Goal: Information Seeking & Learning: Learn about a topic

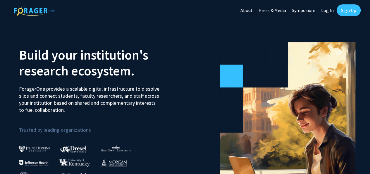
click at [330, 10] on link "Log In" at bounding box center [327, 10] width 18 height 20
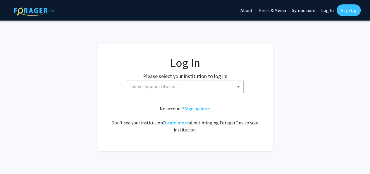
select select
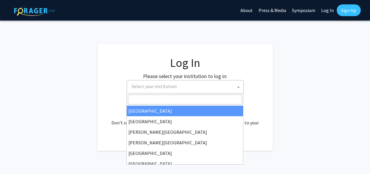
click at [235, 85] on span "Select your institution" at bounding box center [186, 86] width 114 height 12
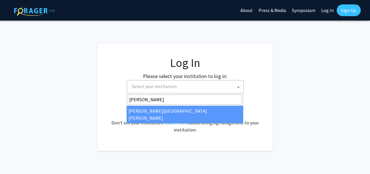
type input "john"
select select "1"
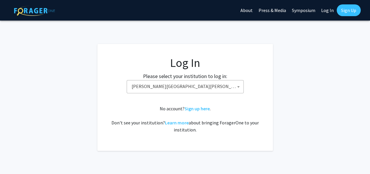
click at [154, 111] on div "No account? Sign up here . Don't see your institution? Learn more about bringin…" at bounding box center [185, 119] width 152 height 28
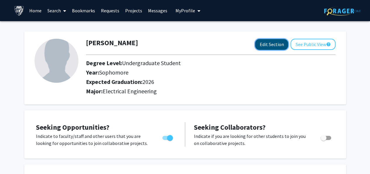
click at [266, 44] on button "Edit Section" at bounding box center [271, 44] width 33 height 11
select select "sophomore"
select select "2026"
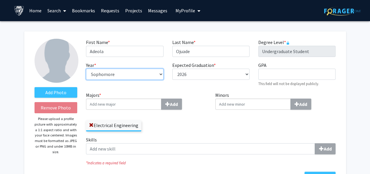
click at [160, 74] on select "--- First-year Sophomore Junior Senior Postbaccalaureate Certificate" at bounding box center [124, 73] width 77 height 11
select select "senior"
click at [86, 68] on select "--- First-year Sophomore Junior Senior Postbaccalaureate Certificate" at bounding box center [124, 73] width 77 height 11
click at [190, 93] on label "Majors * Add" at bounding box center [146, 100] width 121 height 18
click at [162, 98] on input "Majors * Add" at bounding box center [124, 103] width 76 height 11
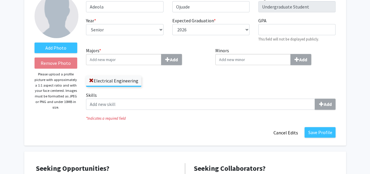
scroll to position [45, 0]
click at [91, 80] on span at bounding box center [91, 80] width 5 height 5
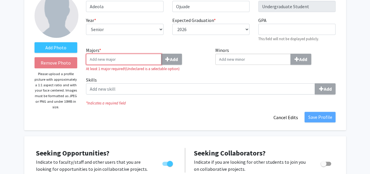
click at [126, 60] on input "Majors * Add" at bounding box center [124, 59] width 76 height 11
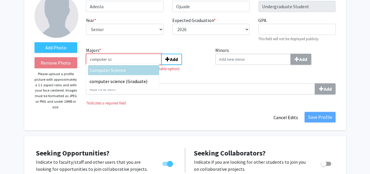
type input "computer sc"
click at [121, 70] on span "ience" at bounding box center [120, 70] width 11 height 6
click at [121, 65] on input "computer sc" at bounding box center [124, 59] width 76 height 11
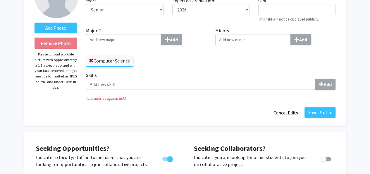
scroll to position [65, 0]
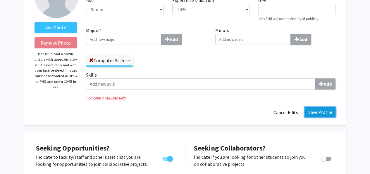
click at [323, 111] on button "Save Profile" at bounding box center [320, 112] width 31 height 11
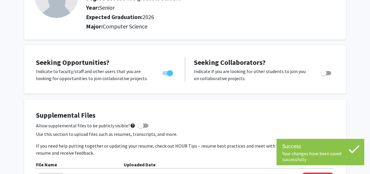
scroll to position [0, 0]
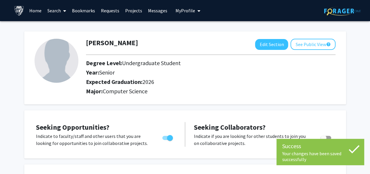
click at [36, 10] on link "Home" at bounding box center [35, 10] width 18 height 20
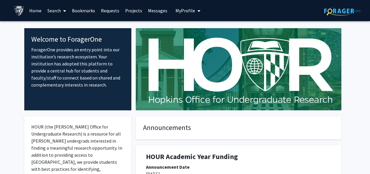
click at [127, 11] on link "Projects" at bounding box center [133, 10] width 23 height 20
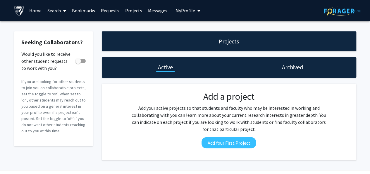
click at [35, 10] on link "Home" at bounding box center [35, 10] width 18 height 20
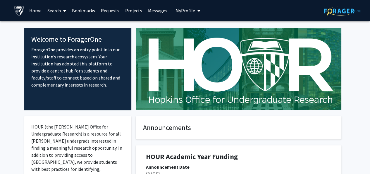
click at [19, 10] on img at bounding box center [19, 11] width 10 height 10
click at [64, 10] on icon at bounding box center [64, 10] width 3 height 5
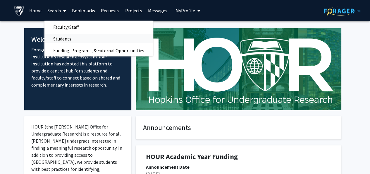
click at [62, 38] on span "Students" at bounding box center [62, 39] width 36 height 12
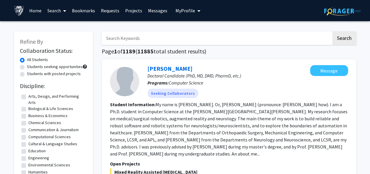
click at [65, 10] on icon at bounding box center [64, 10] width 3 height 5
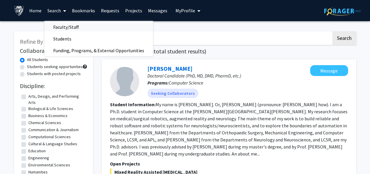
click at [65, 26] on span "Faculty/Staff" at bounding box center [65, 27] width 43 height 12
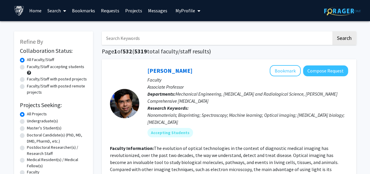
click at [64, 9] on icon at bounding box center [64, 10] width 3 height 5
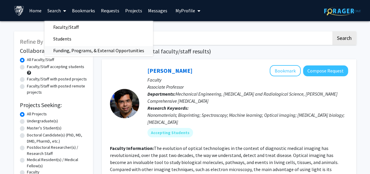
click at [68, 50] on span "Funding, Programs, & External Opportunities" at bounding box center [98, 50] width 109 height 12
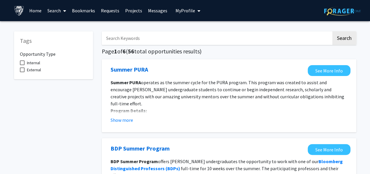
click at [63, 12] on span at bounding box center [63, 11] width 5 height 20
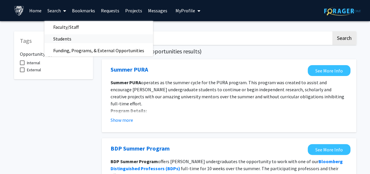
click at [66, 38] on span "Students" at bounding box center [62, 39] width 36 height 12
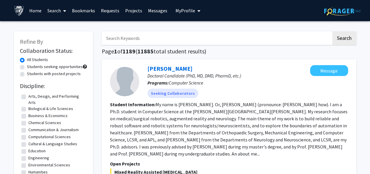
click at [36, 14] on link "Home" at bounding box center [35, 10] width 18 height 20
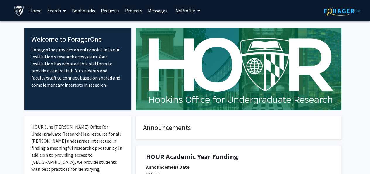
click at [60, 13] on link "Search" at bounding box center [56, 10] width 25 height 20
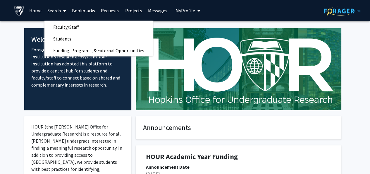
click at [198, 10] on icon "My profile dropdown to access profile and logout" at bounding box center [199, 10] width 3 height 5
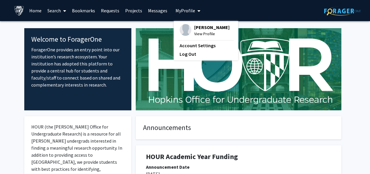
click at [252, 8] on div "Skip navigation Home Search Bookmarks Requests Projects Messages My Profile Ade…" at bounding box center [185, 10] width 351 height 21
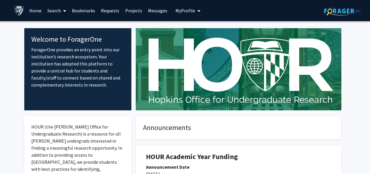
click at [195, 11] on span "My profile dropdown to access profile and logout" at bounding box center [197, 11] width 5 height 20
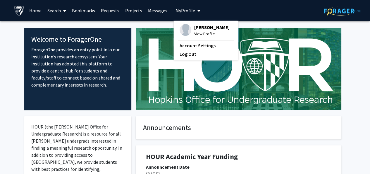
click at [201, 32] on span "View Profile" at bounding box center [211, 33] width 35 height 6
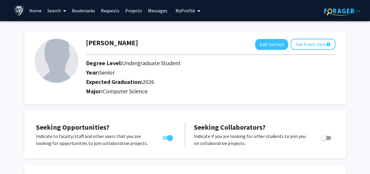
click at [65, 12] on icon at bounding box center [64, 10] width 3 height 5
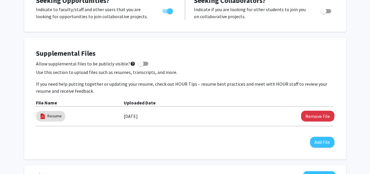
scroll to position [127, 0]
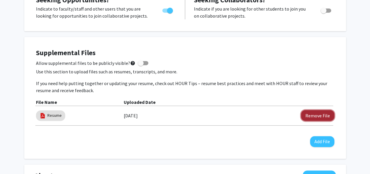
click at [312, 115] on button "Remove File" at bounding box center [317, 115] width 33 height 11
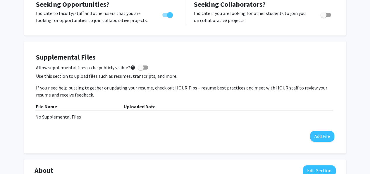
scroll to position [0, 0]
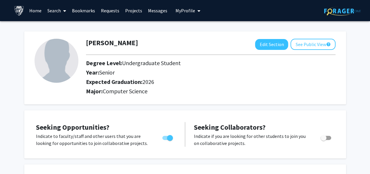
click at [57, 11] on link "Search" at bounding box center [56, 10] width 25 height 20
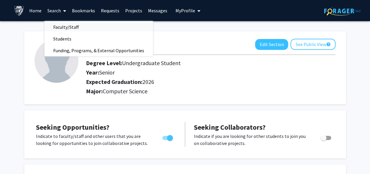
click at [61, 26] on span "Faculty/Staff" at bounding box center [65, 27] width 43 height 12
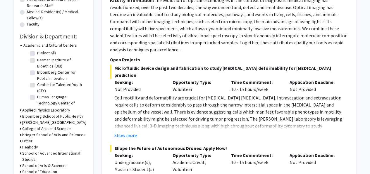
click at [37, 59] on label "Berman Institute of Bioethics (BIB)" at bounding box center [61, 63] width 49 height 12
click at [37, 59] on input "Berman Institute of Bioethics (BIB)" at bounding box center [39, 59] width 4 height 4
checkbox input "true"
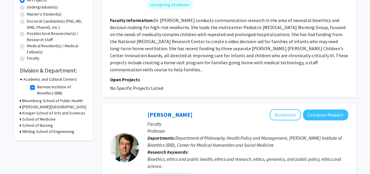
scroll to position [114, 0]
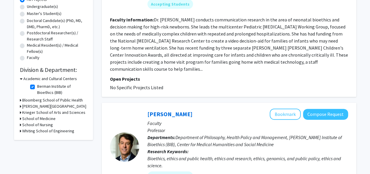
click at [37, 86] on label "Berman Institute of Bioethics (BIB)" at bounding box center [61, 89] width 49 height 12
click at [37, 86] on input "Berman Institute of Bioethics (BIB)" at bounding box center [39, 85] width 4 height 4
checkbox input "false"
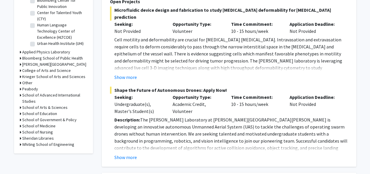
scroll to position [214, 0]
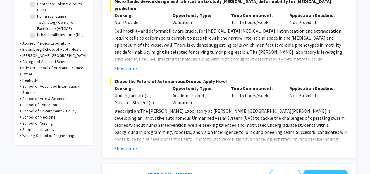
click at [20, 136] on icon at bounding box center [20, 135] width 1 height 6
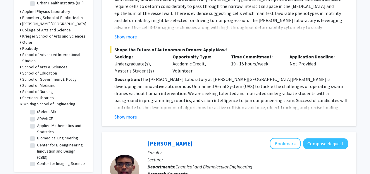
scroll to position [246, 0]
click at [37, 110] on label "(Select All)" at bounding box center [46, 111] width 19 height 6
click at [37, 110] on input "(Select All)" at bounding box center [39, 110] width 4 height 4
checkbox input "true"
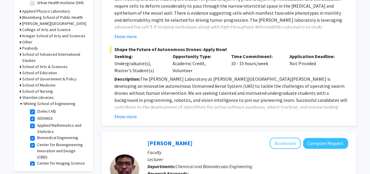
checkbox input "true"
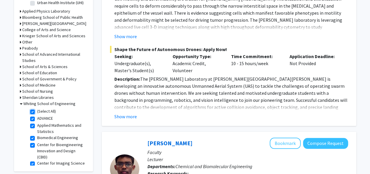
checkbox input "true"
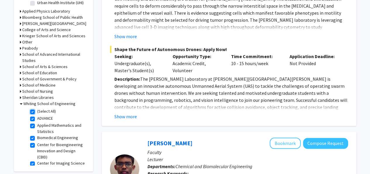
checkbox input "true"
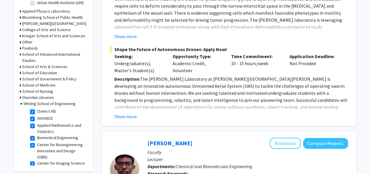
checkbox input "true"
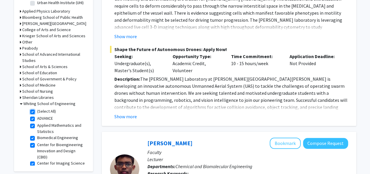
checkbox input "true"
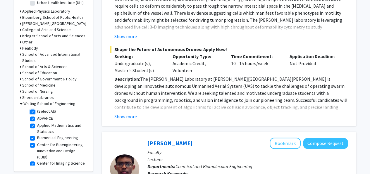
checkbox input "true"
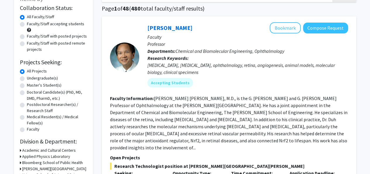
scroll to position [42, 0]
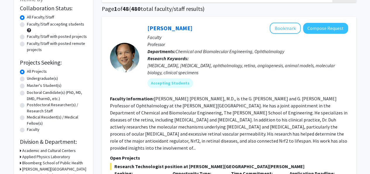
click at [32, 78] on label "Undergraduate(s)" at bounding box center [42, 78] width 31 height 6
click at [31, 78] on input "Undergraduate(s)" at bounding box center [29, 77] width 4 height 4
radio input "true"
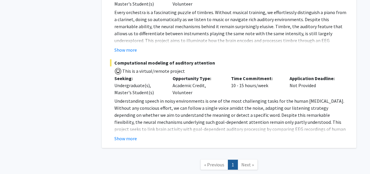
scroll to position [1309, 0]
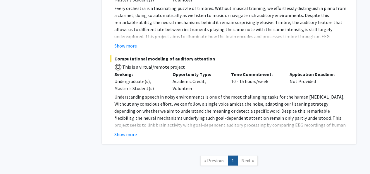
click at [244, 157] on span "Next »" at bounding box center [247, 160] width 13 height 6
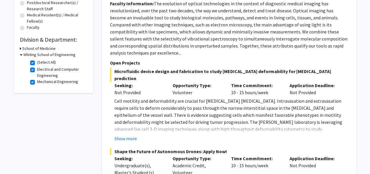
scroll to position [145, 0]
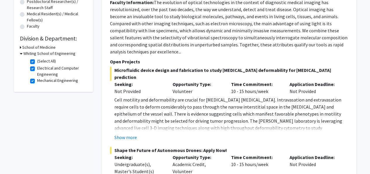
click at [37, 61] on label "(Select All)" at bounding box center [46, 61] width 19 height 6
click at [37, 61] on input "(Select All)" at bounding box center [39, 60] width 4 height 4
checkbox input "false"
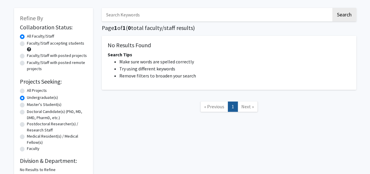
scroll to position [23, 0]
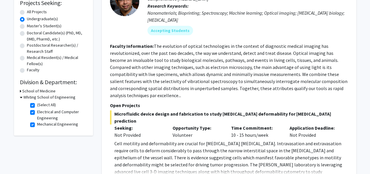
scroll to position [126, 0]
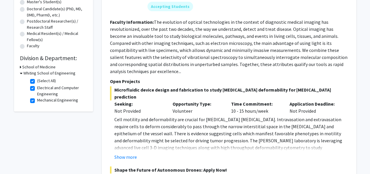
click at [19, 68] on div "Refine By Collaboration Status: Collaboration Status All Faculty/Staff Collabor…" at bounding box center [53, 8] width 79 height 206
click at [20, 66] on icon at bounding box center [20, 67] width 1 height 6
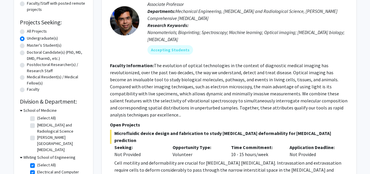
scroll to position [75, 0]
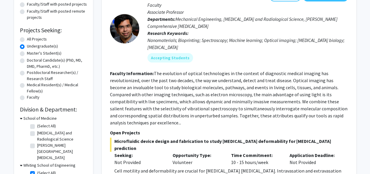
radio input "true"
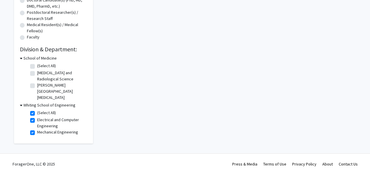
scroll to position [145, 0]
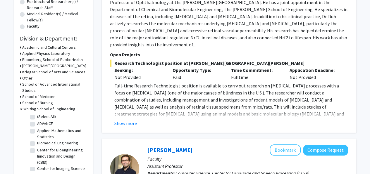
checkbox input "false"
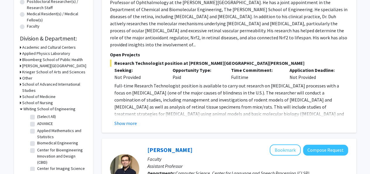
checkbox input "false"
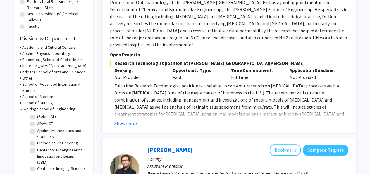
checkbox input "false"
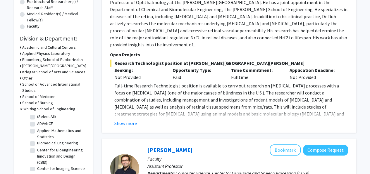
checkbox input "false"
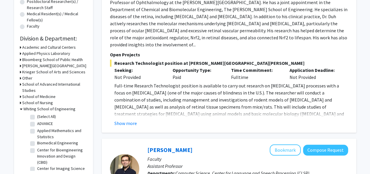
checkbox input "false"
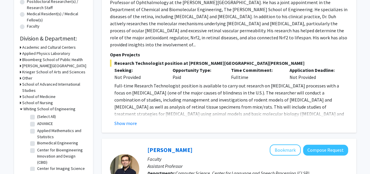
checkbox input "false"
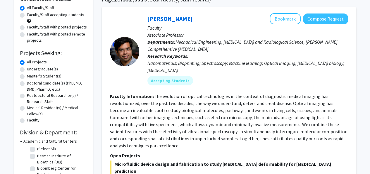
scroll to position [50, 0]
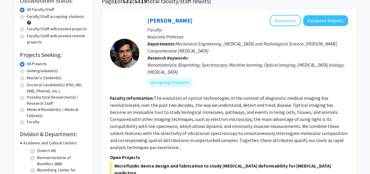
click at [27, 71] on label "Undergraduate(s)" at bounding box center [42, 71] width 31 height 6
click at [27, 71] on input "Undergraduate(s)" at bounding box center [29, 70] width 4 height 4
radio input "true"
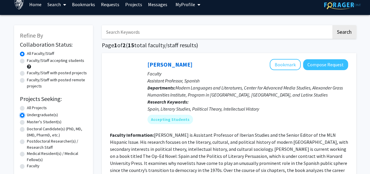
scroll to position [6, 0]
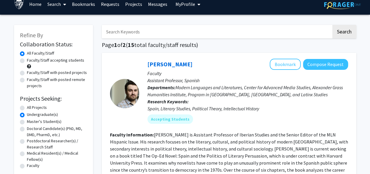
click at [27, 60] on label "Faculty/Staff accepting students" at bounding box center [55, 60] width 57 height 6
click at [27, 60] on input "Faculty/Staff accepting students" at bounding box center [29, 59] width 4 height 4
radio input "true"
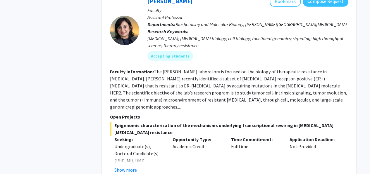
scroll to position [845, 0]
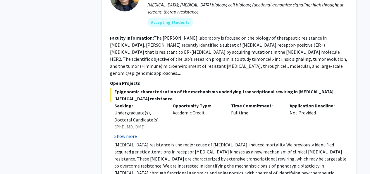
click at [130, 132] on button "Show more" at bounding box center [125, 135] width 23 height 7
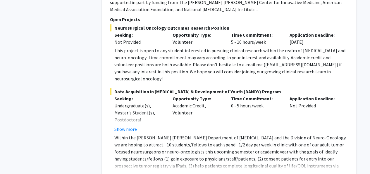
scroll to position [1220, 0]
click at [133, 171] on button "Show more" at bounding box center [125, 174] width 23 height 7
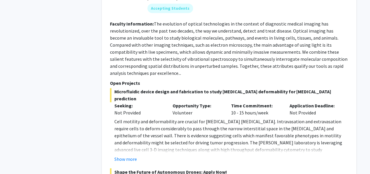
scroll to position [1559, 0]
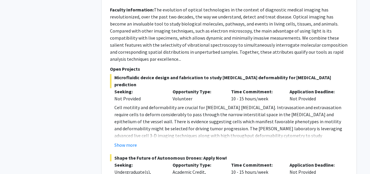
click at [134, 141] on button "Show more" at bounding box center [125, 144] width 23 height 7
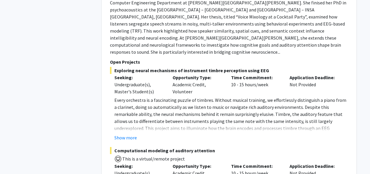
scroll to position [2116, 0]
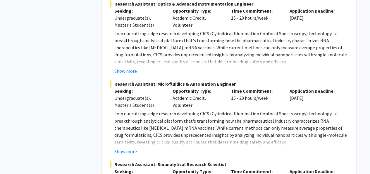
scroll to position [2657, 0]
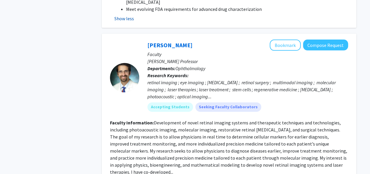
scroll to position [3095, 0]
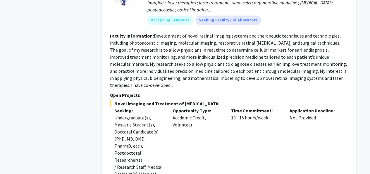
scroll to position [3182, 0]
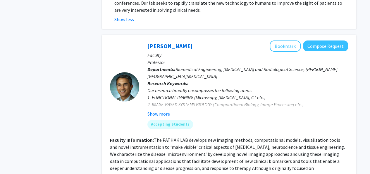
scroll to position [3453, 0]
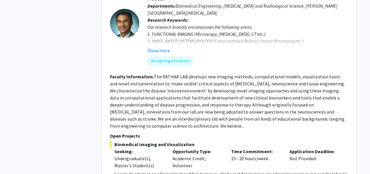
scroll to position [3482, 0]
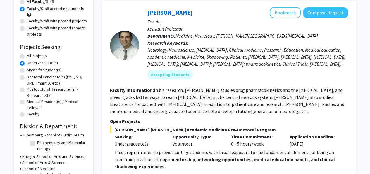
scroll to position [112, 0]
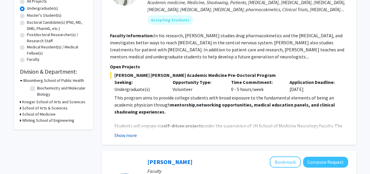
click at [131, 136] on button "Show more" at bounding box center [125, 134] width 23 height 7
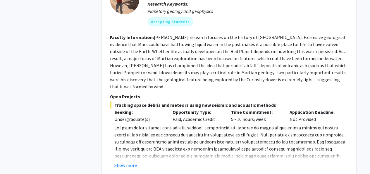
scroll to position [548, 0]
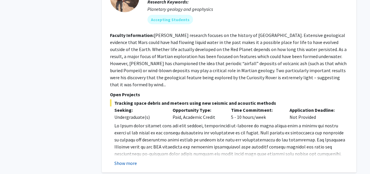
click at [130, 159] on button "Show more" at bounding box center [125, 162] width 23 height 7
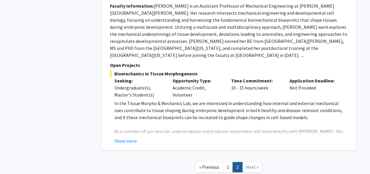
scroll to position [1219, 0]
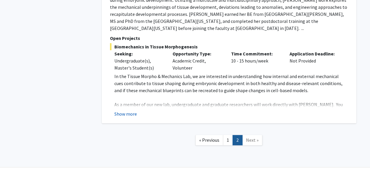
click at [127, 110] on button "Show more" at bounding box center [125, 113] width 23 height 7
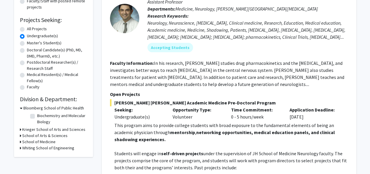
scroll to position [85, 0]
